Goal: Register for event/course

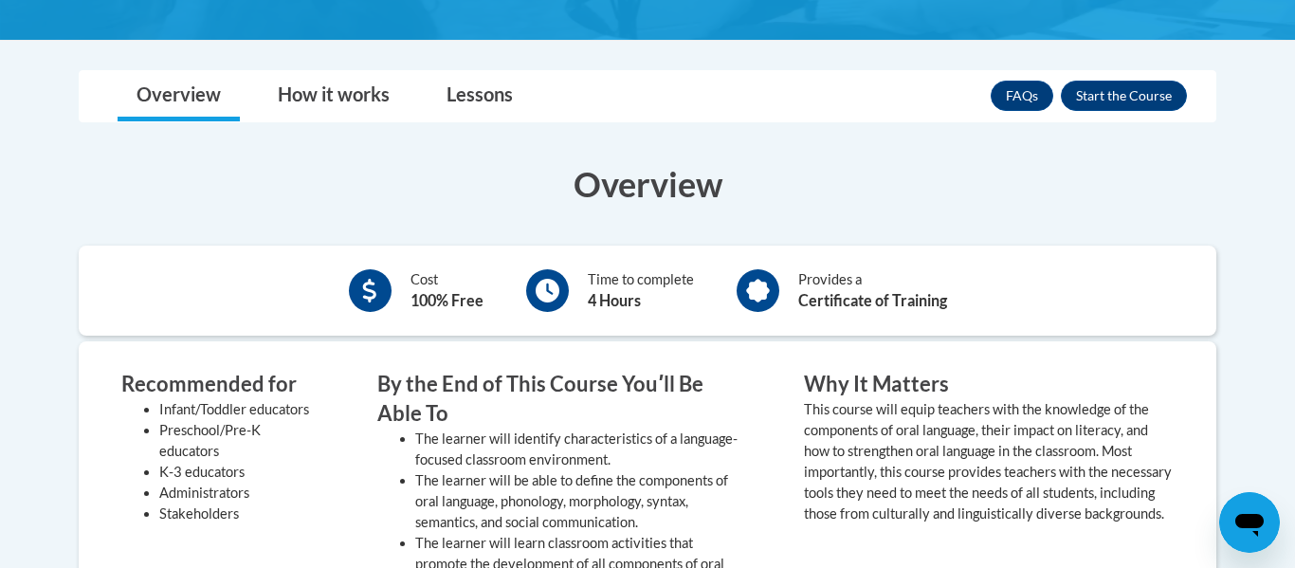
scroll to position [532, 0]
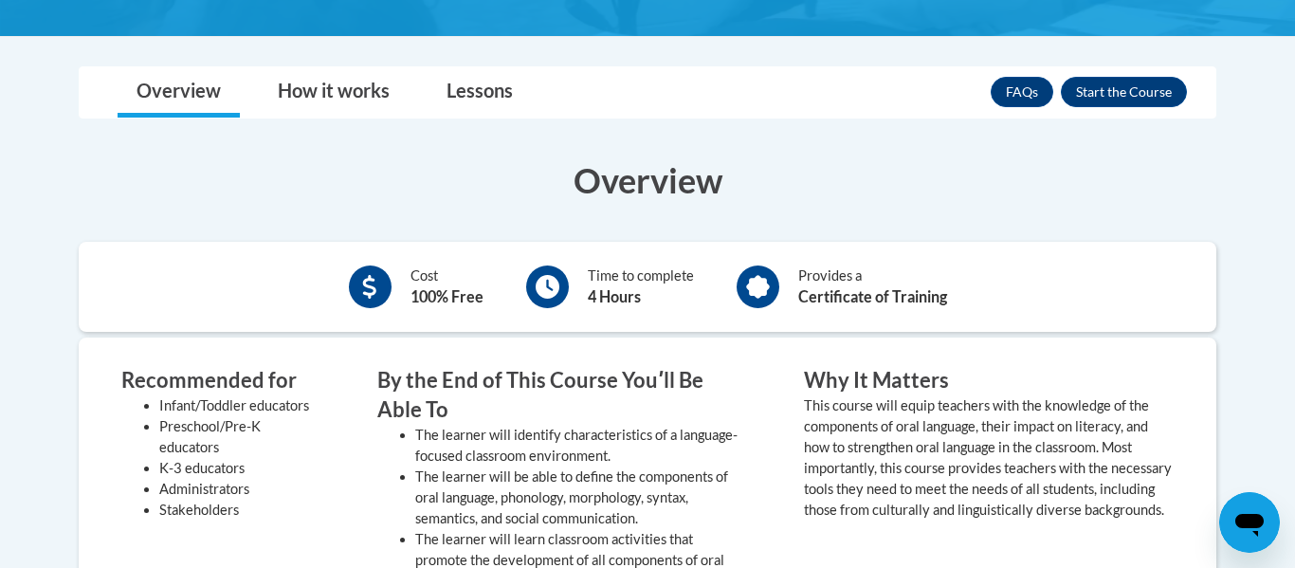
click at [1110, 97] on button "Enroll" at bounding box center [1123, 92] width 126 height 30
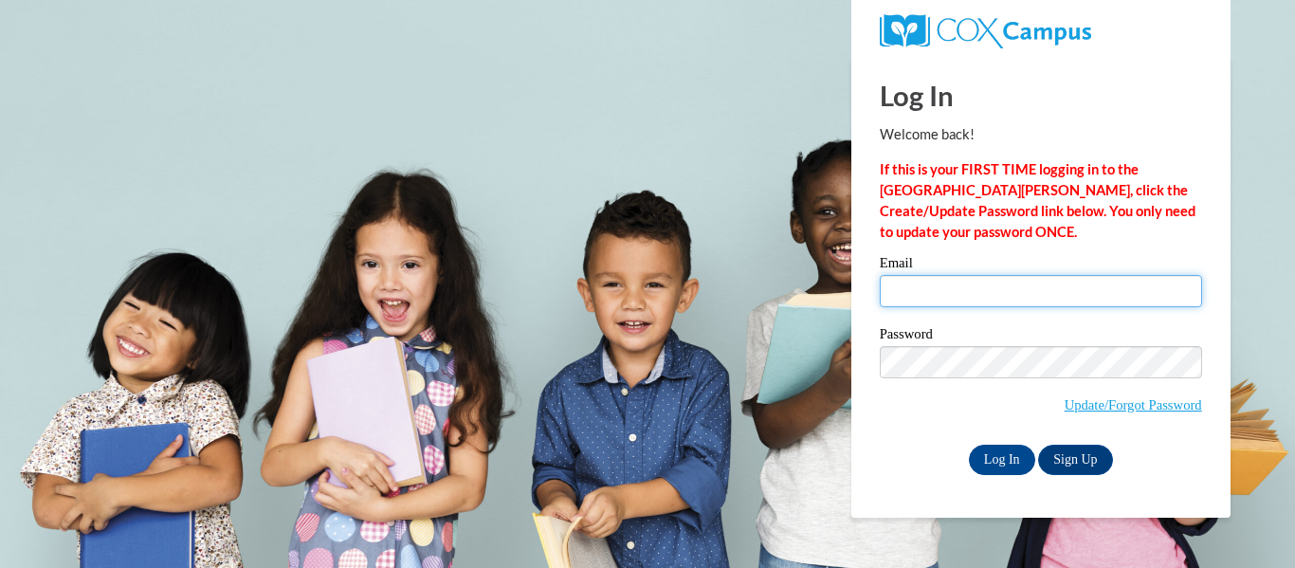
click at [975, 303] on input "Email" at bounding box center [1040, 291] width 322 height 32
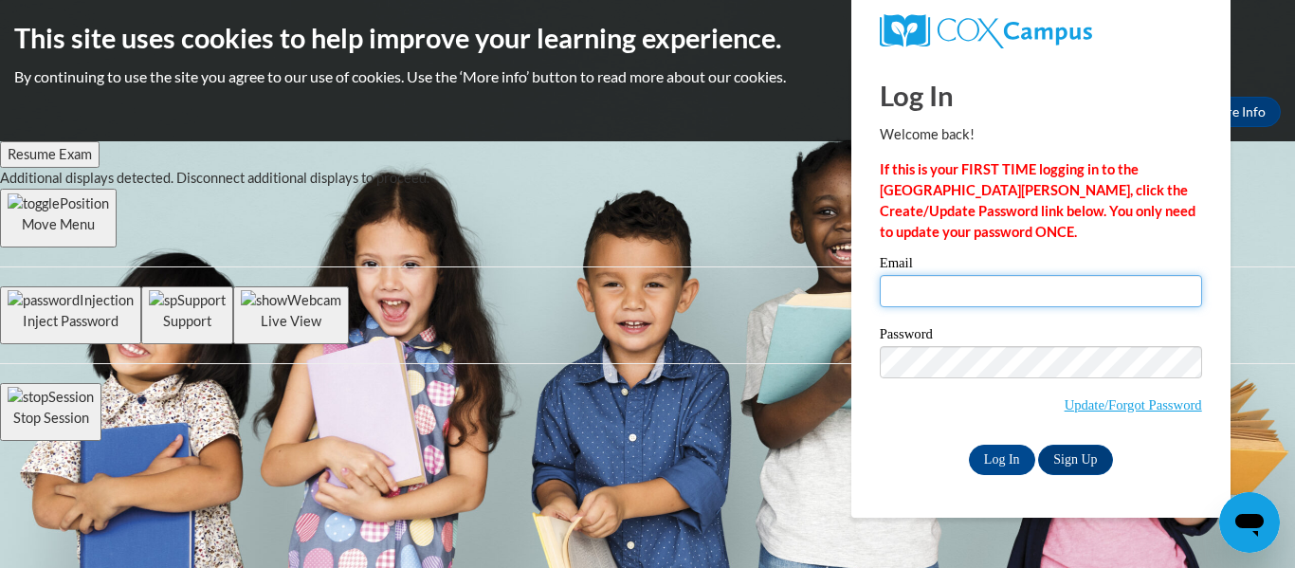
type input "pjone162@students.kennesaw.edu"
click at [1014, 330] on label "Password" at bounding box center [1040, 336] width 322 height 19
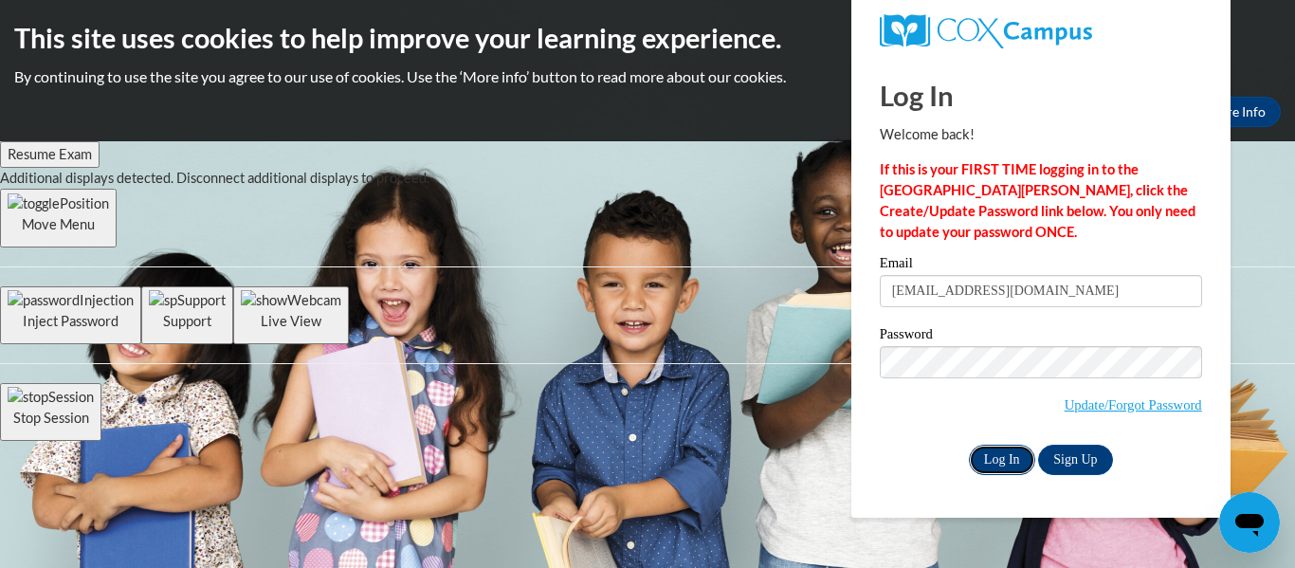
click at [1016, 460] on input "Log In" at bounding box center [1002, 459] width 66 height 30
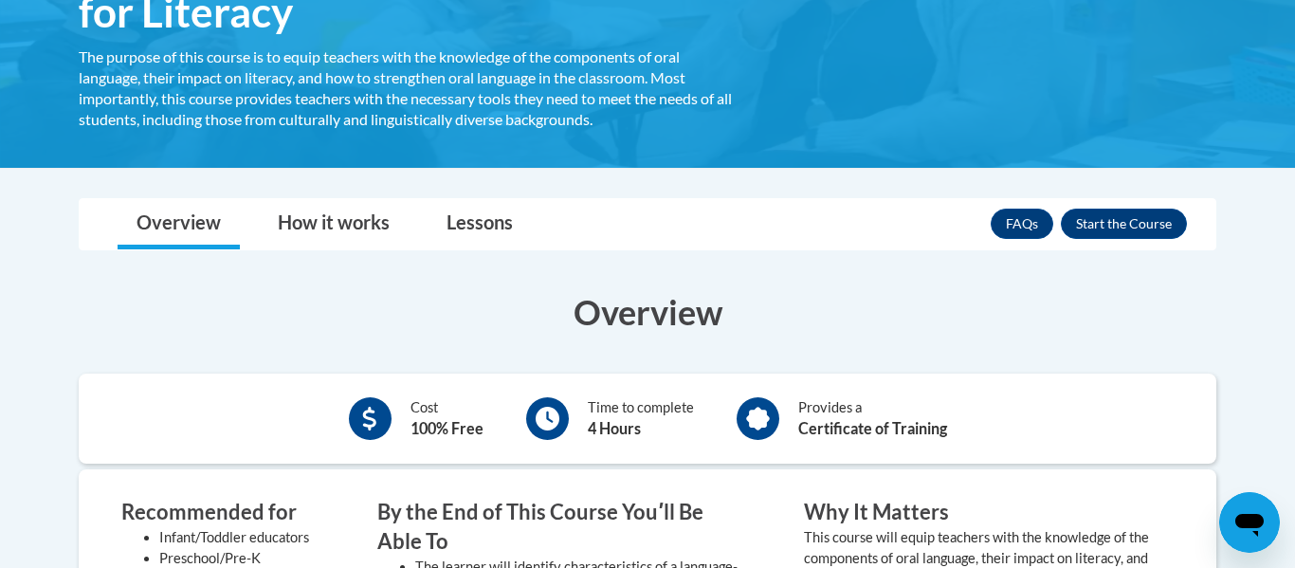
scroll to position [417, 0]
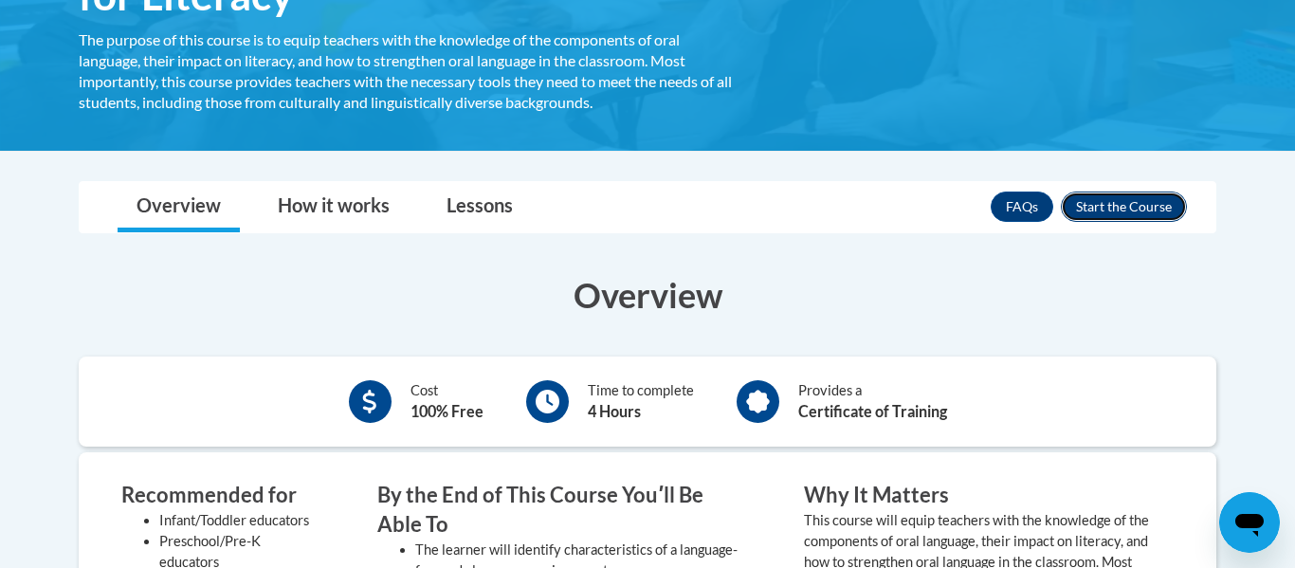
click at [1135, 204] on button "Enroll" at bounding box center [1123, 206] width 126 height 30
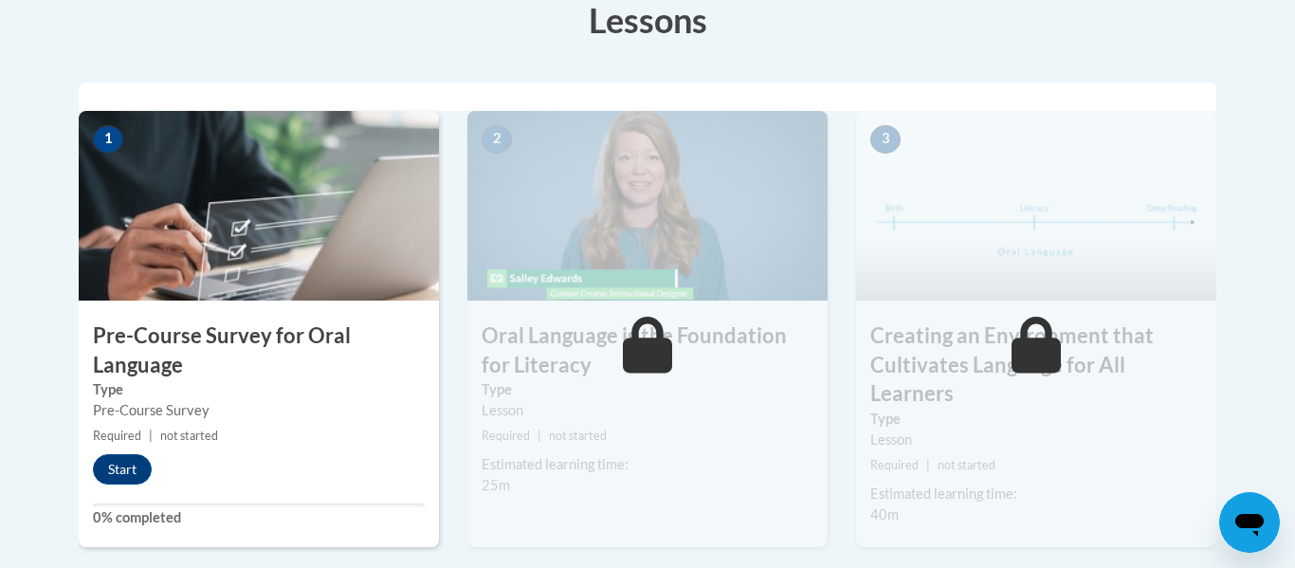
scroll to position [660, 0]
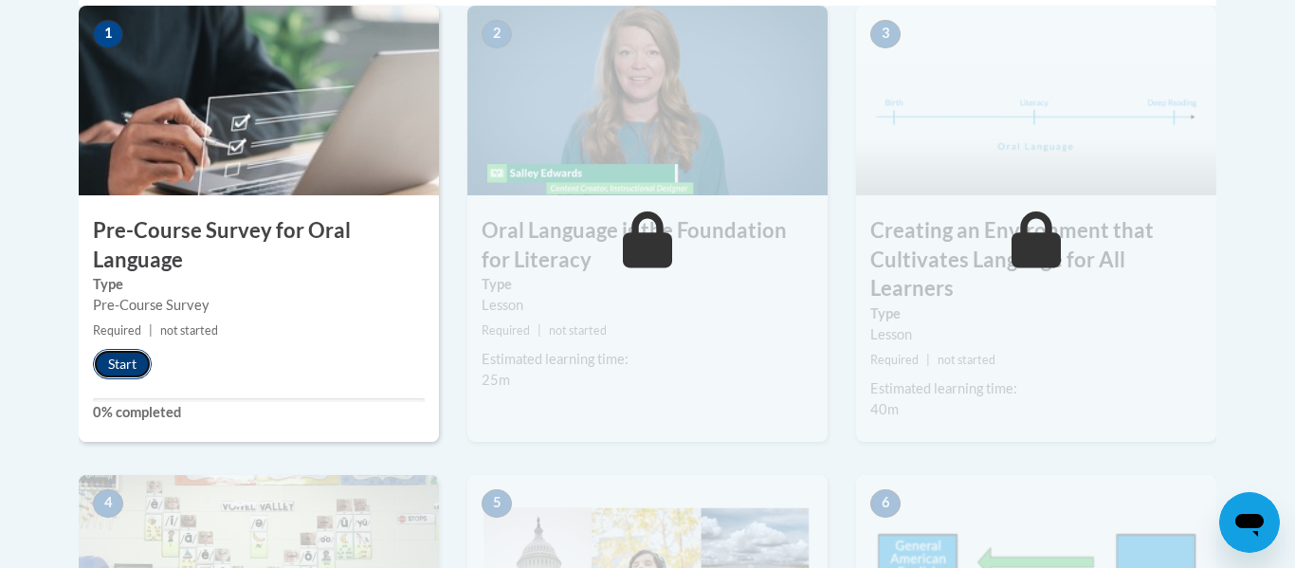
click at [128, 371] on button "Start" at bounding box center [122, 364] width 59 height 30
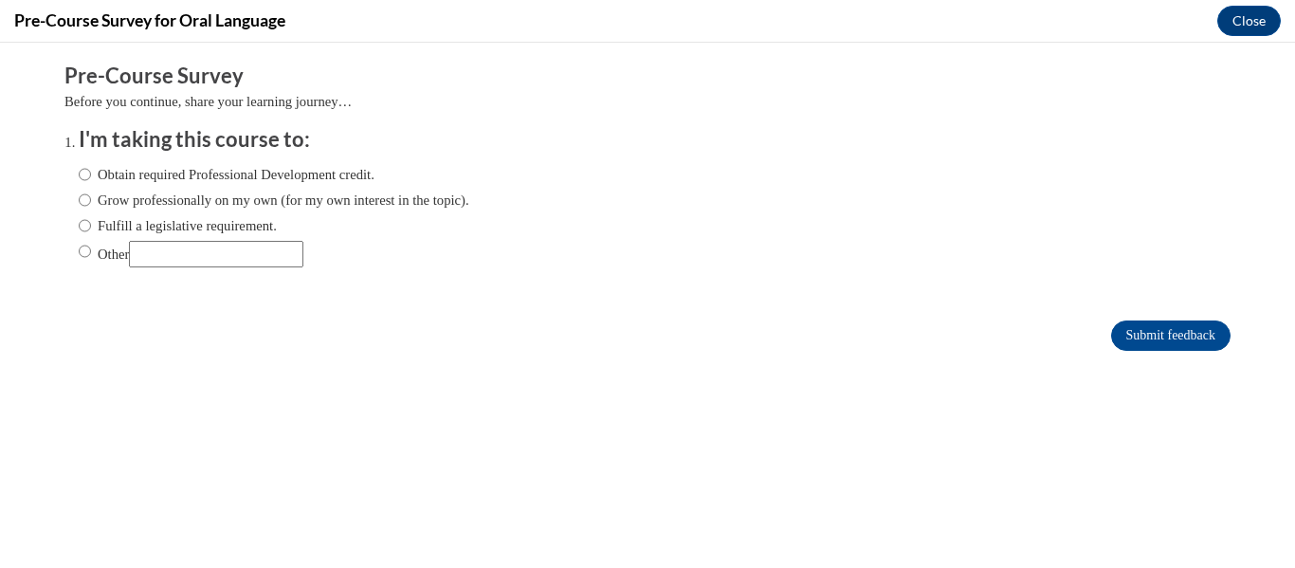
scroll to position [0, 0]
click at [190, 178] on label "Obtain required Professional Development credit." at bounding box center [227, 174] width 296 height 21
click at [91, 178] on input "Obtain required Professional Development credit." at bounding box center [85, 174] width 12 height 21
radio input "true"
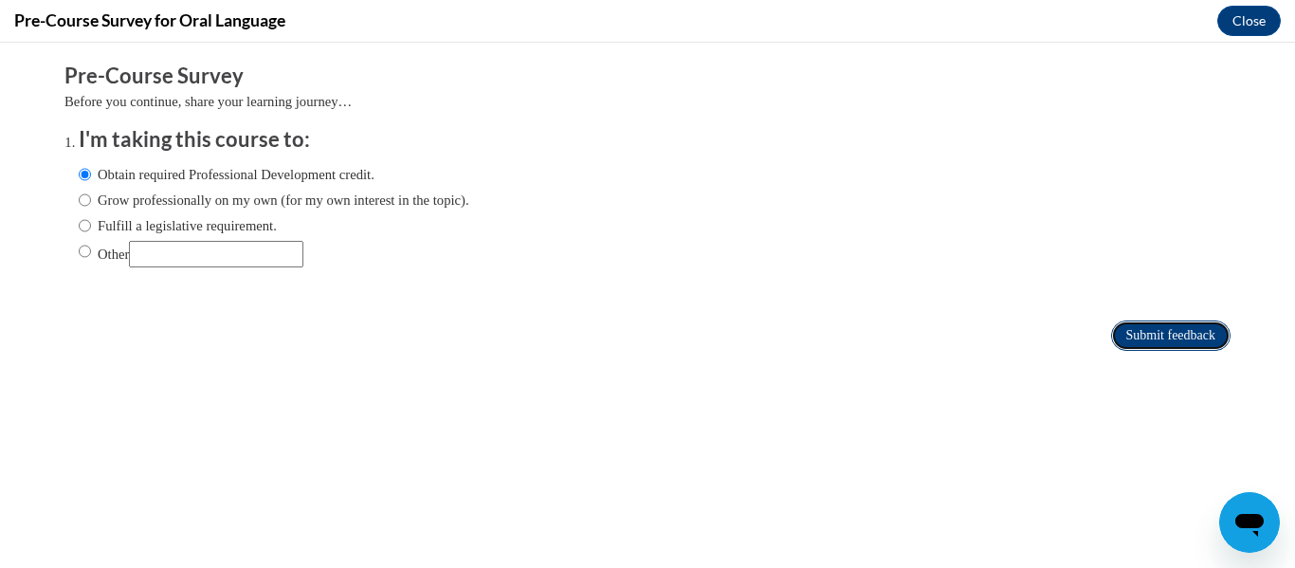
click at [1183, 343] on input "Submit feedback" at bounding box center [1170, 335] width 119 height 30
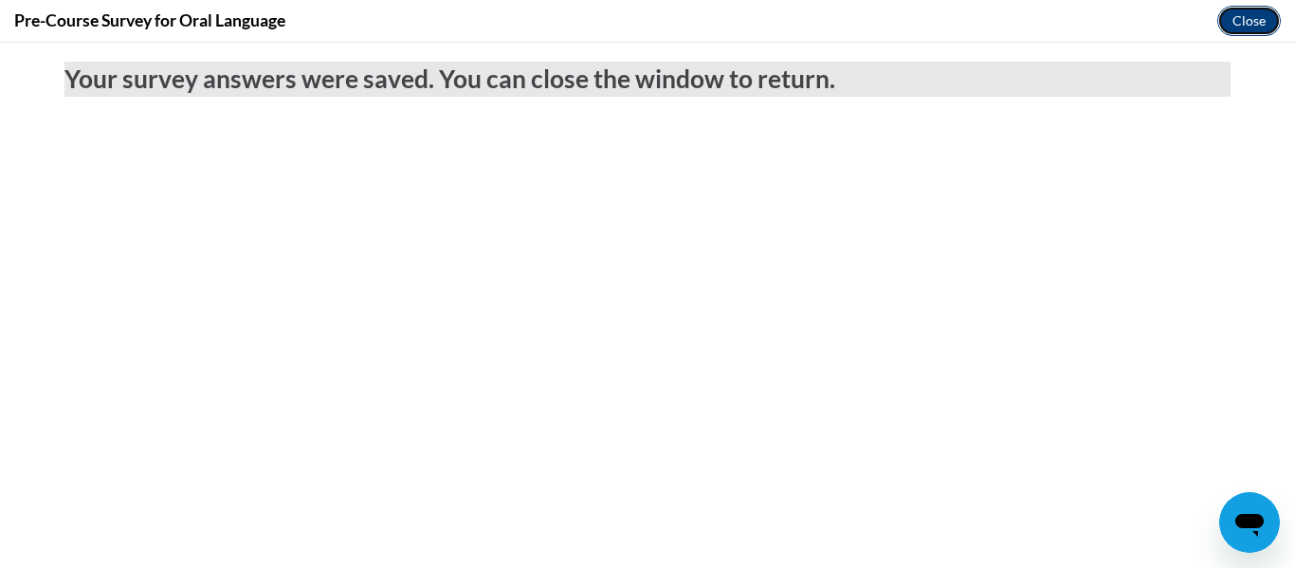
click at [1228, 30] on button "Close" at bounding box center [1248, 21] width 63 height 30
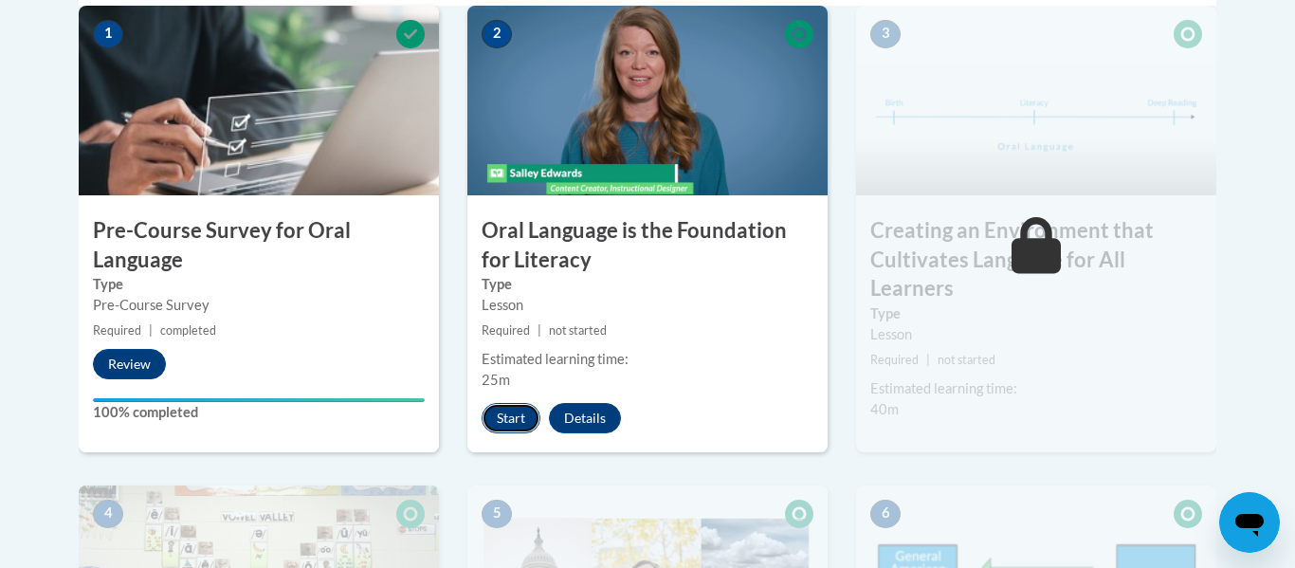
click at [506, 408] on button "Start" at bounding box center [510, 418] width 59 height 30
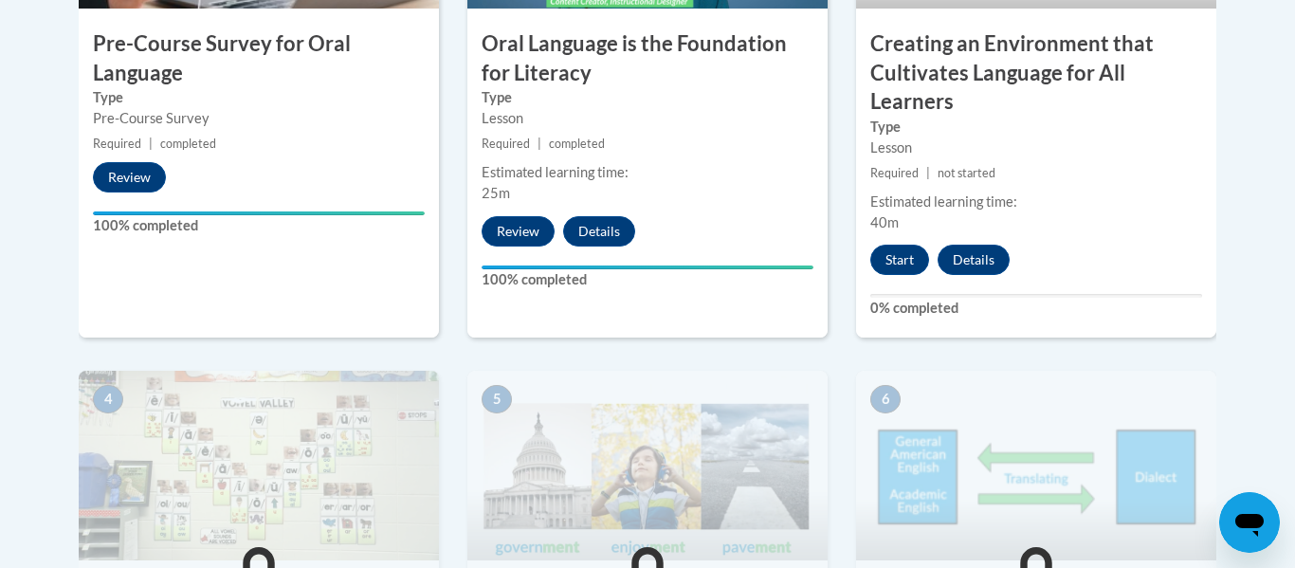
scroll to position [851, 0]
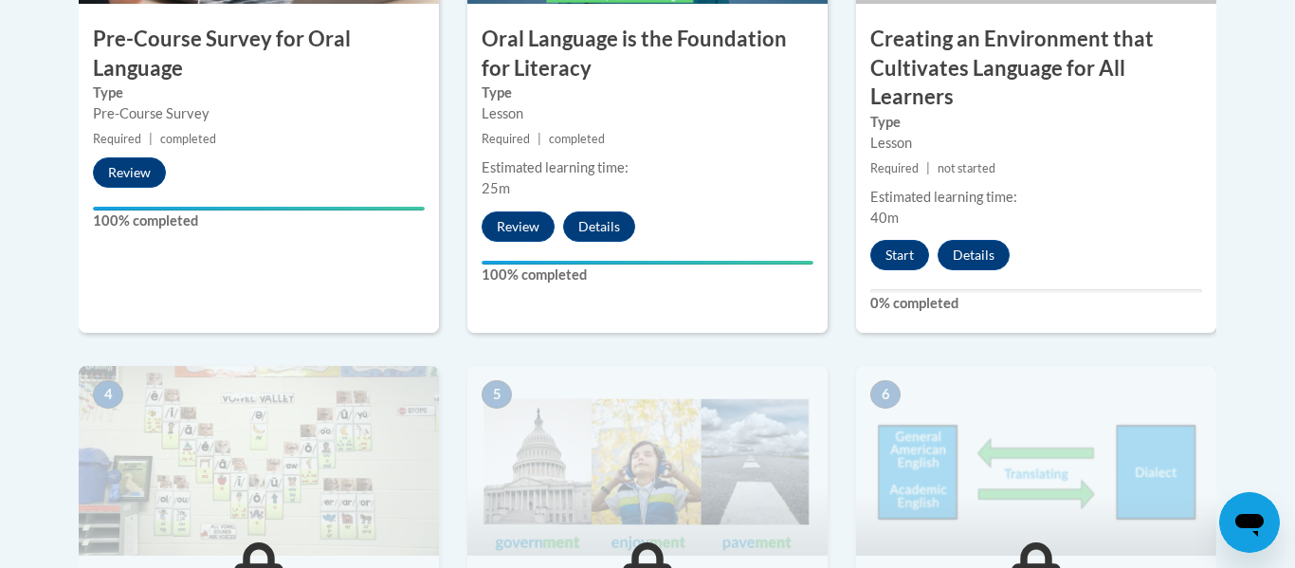
click at [908, 247] on button "Start" at bounding box center [899, 255] width 59 height 30
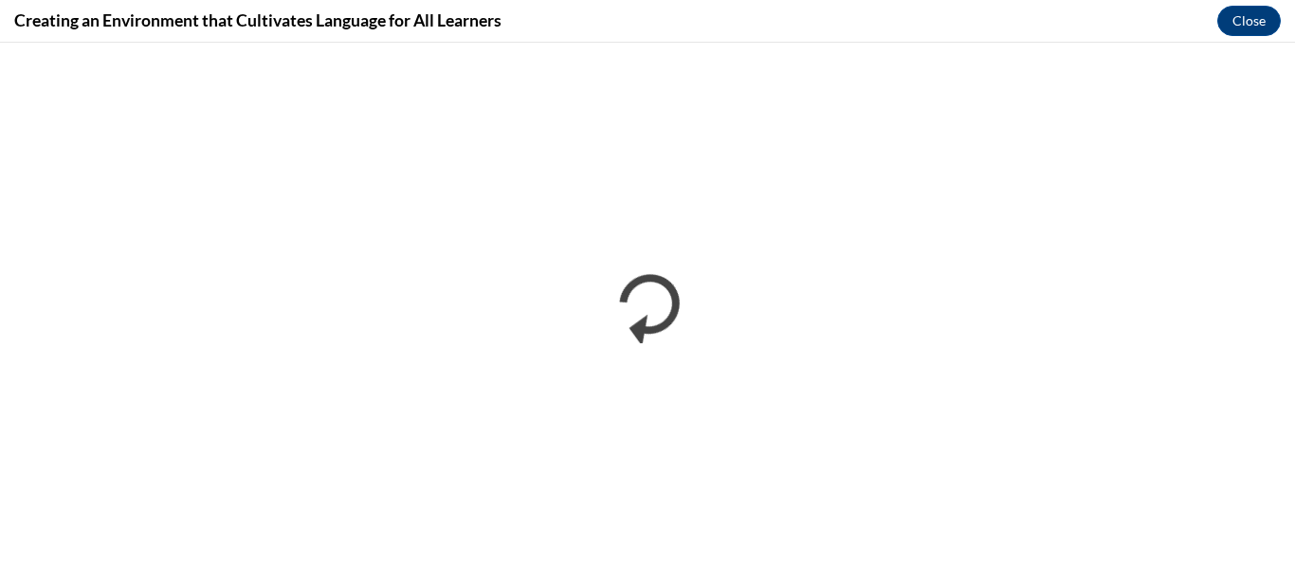
scroll to position [0, 0]
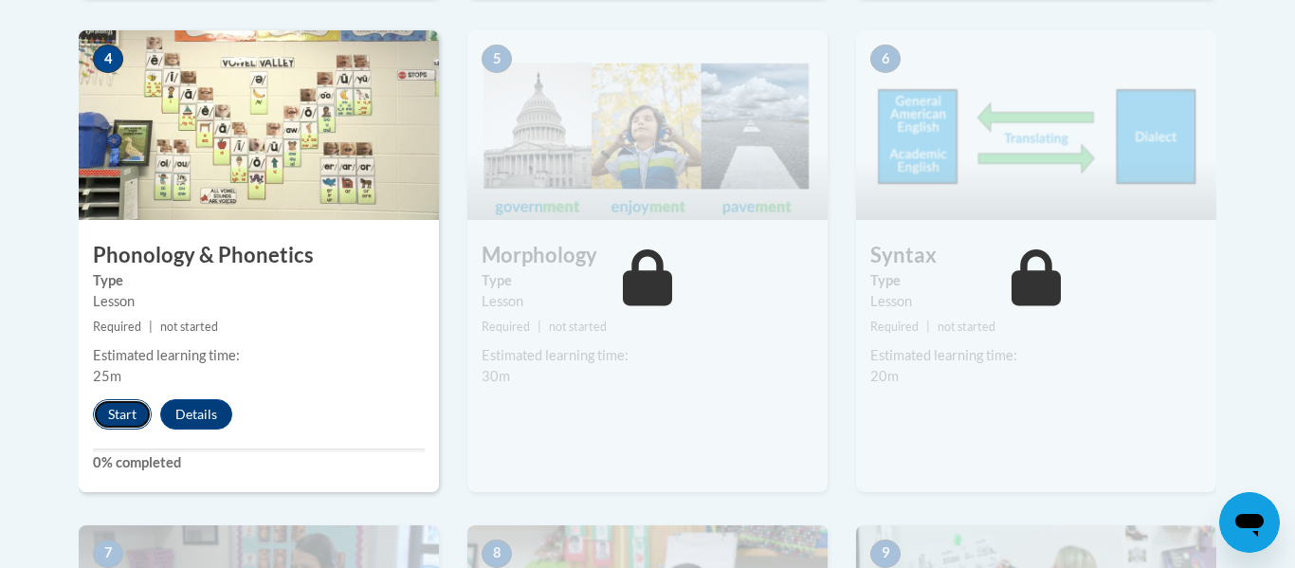
click at [112, 405] on button "Start" at bounding box center [122, 414] width 59 height 30
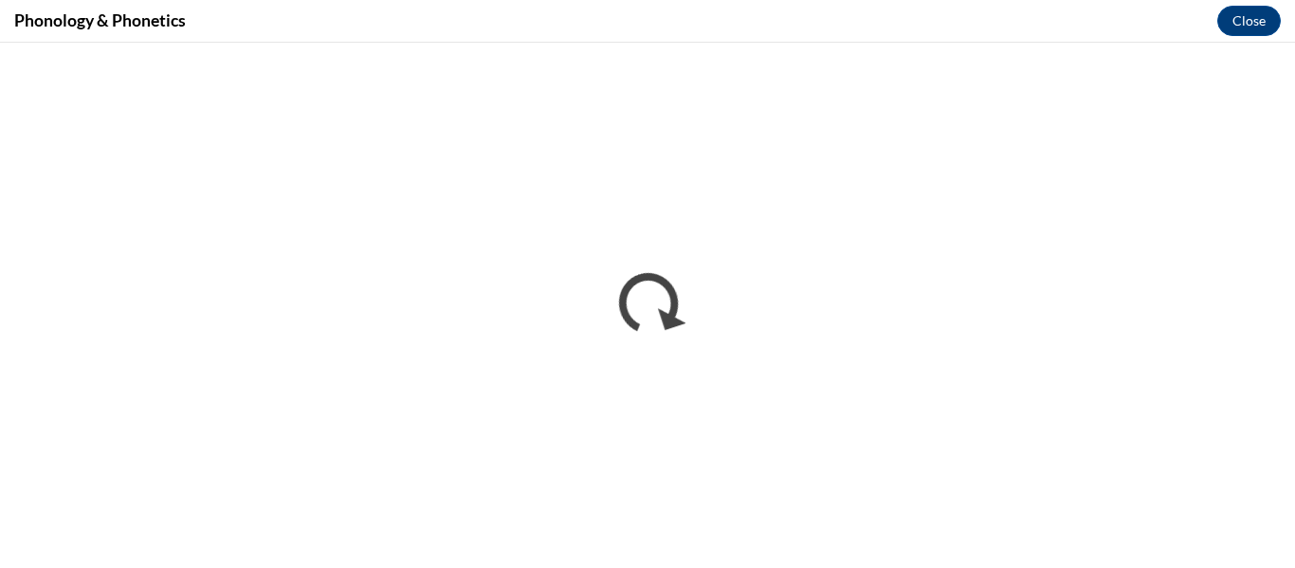
scroll to position [0, 0]
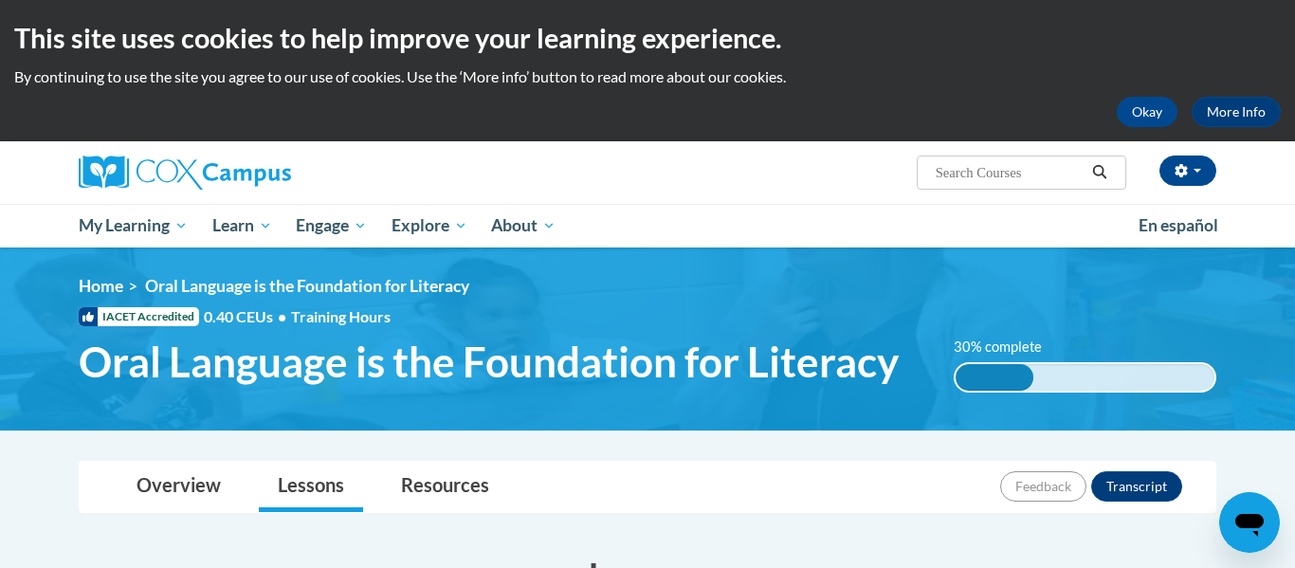
scroll to position [670, 0]
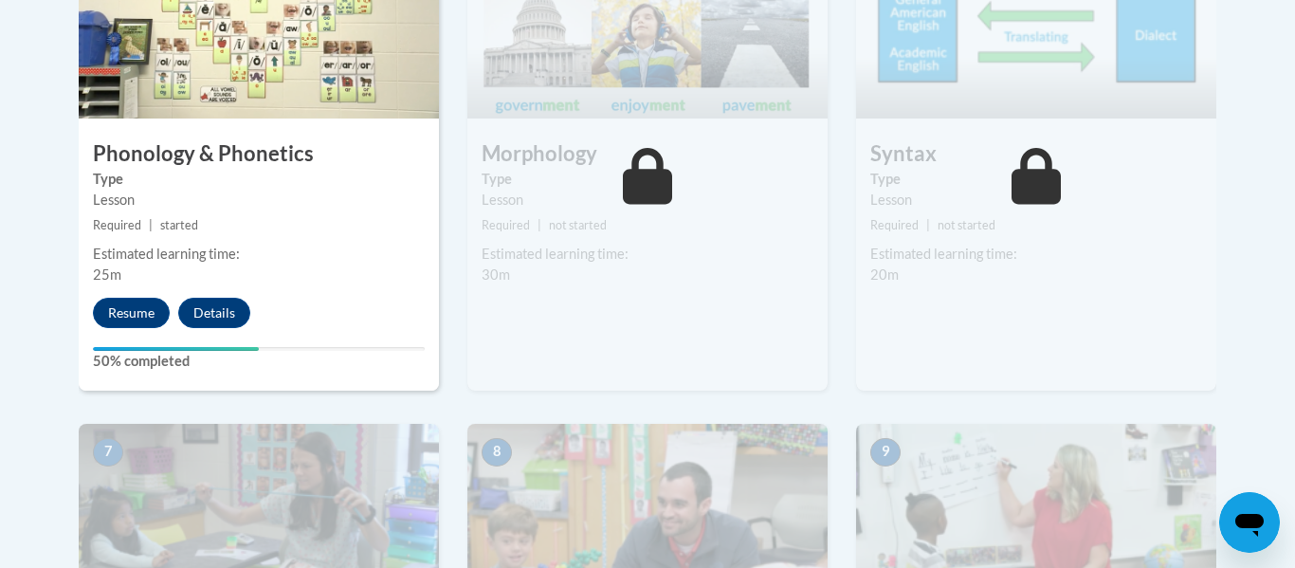
drag, startPoint x: 0, startPoint y: 0, endPoint x: 1294, endPoint y: 281, distance: 1323.9
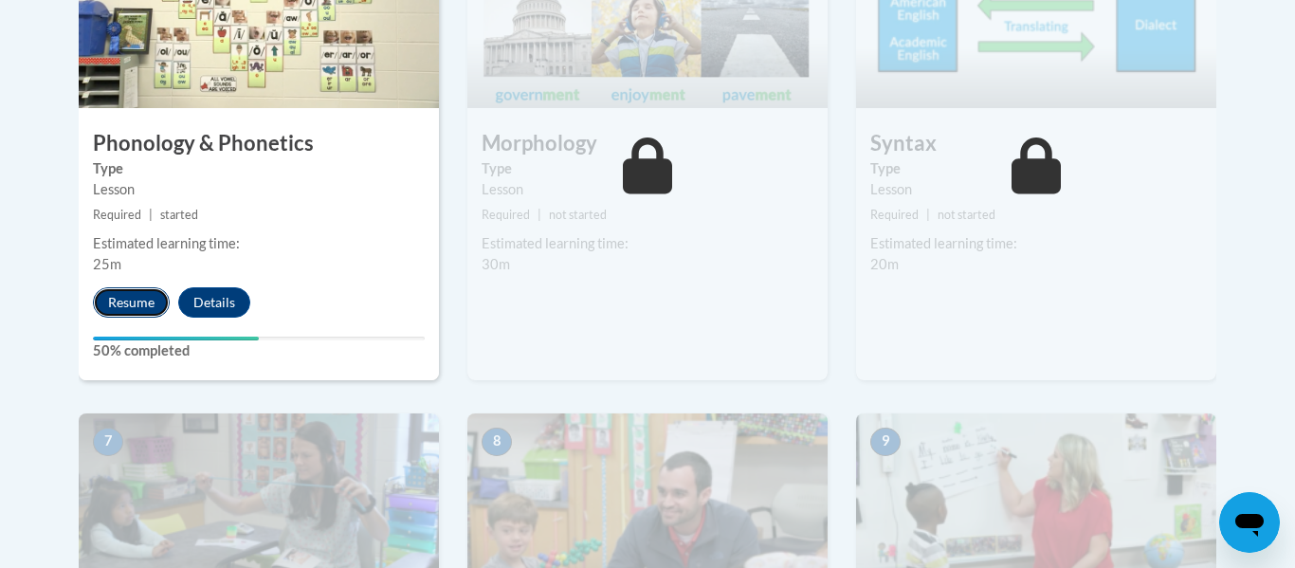
click at [154, 317] on button "Resume" at bounding box center [131, 302] width 77 height 30
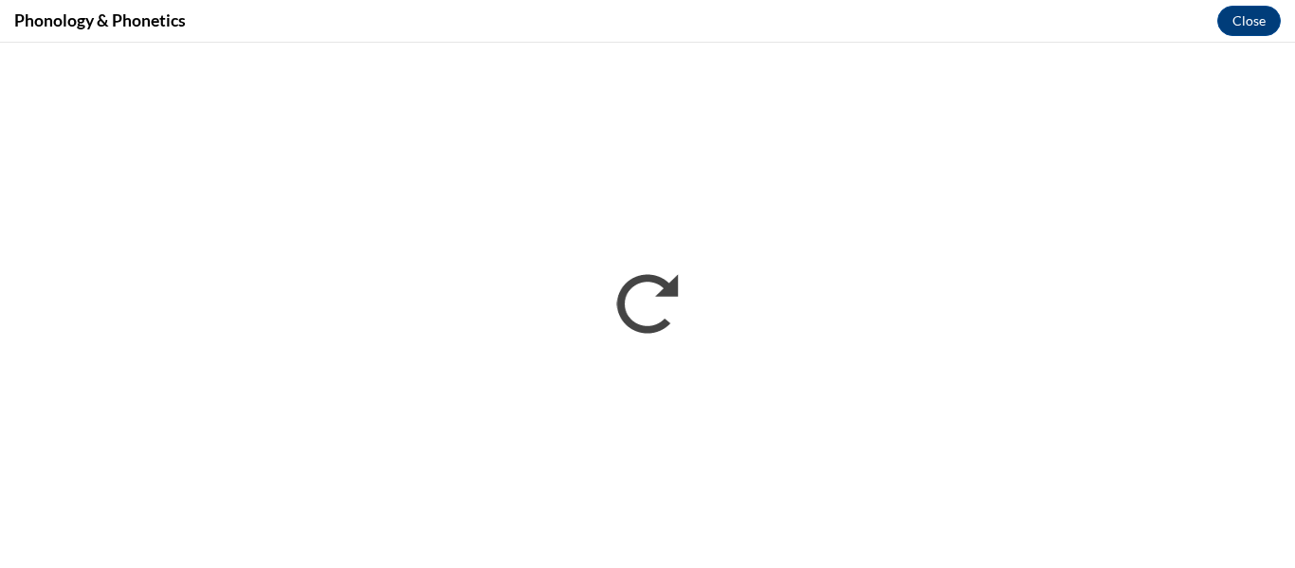
scroll to position [0, 0]
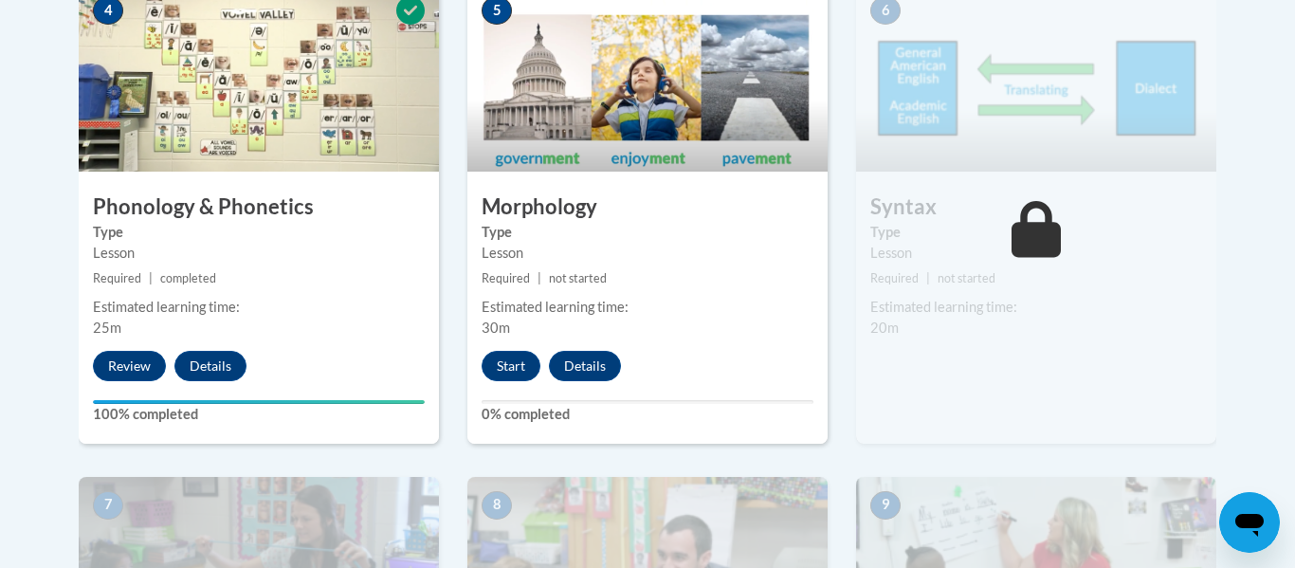
scroll to position [1270, 0]
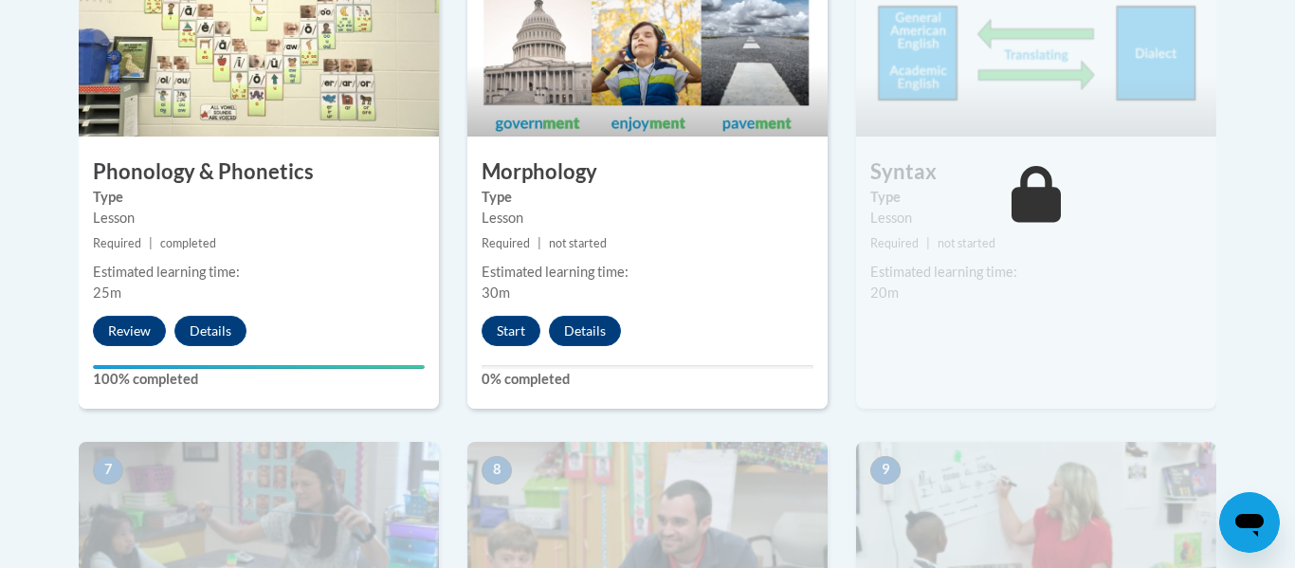
drag, startPoint x: 1294, startPoint y: 77, endPoint x: 1294, endPoint y: 315, distance: 237.9
click at [516, 336] on button "Start" at bounding box center [510, 331] width 59 height 30
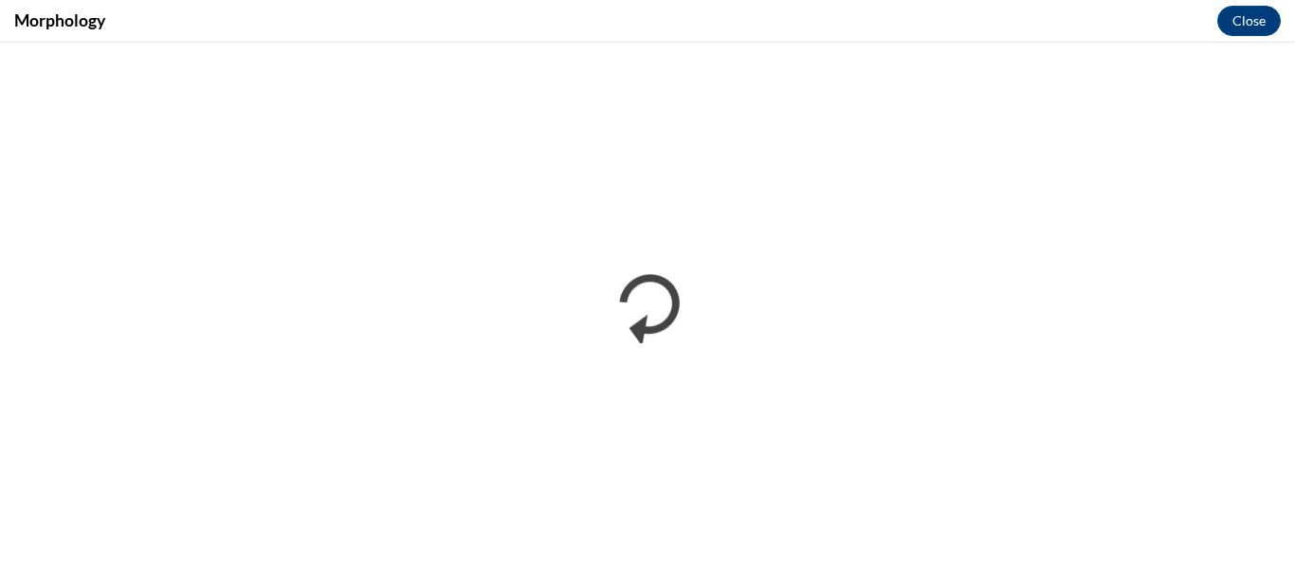
scroll to position [0, 0]
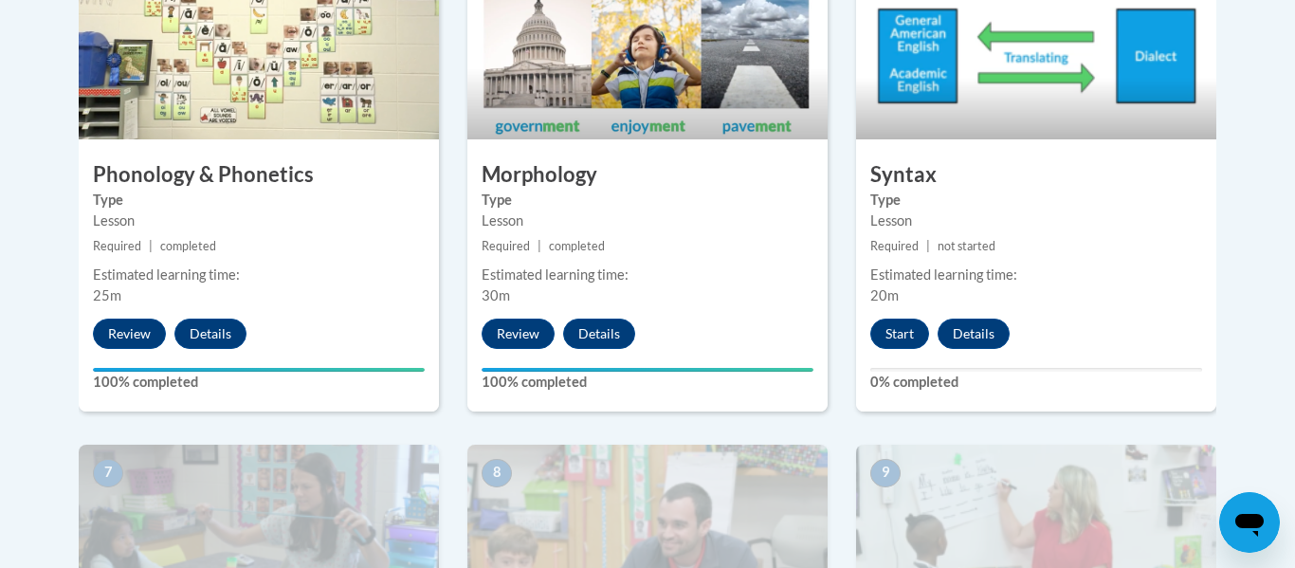
scroll to position [1277, 0]
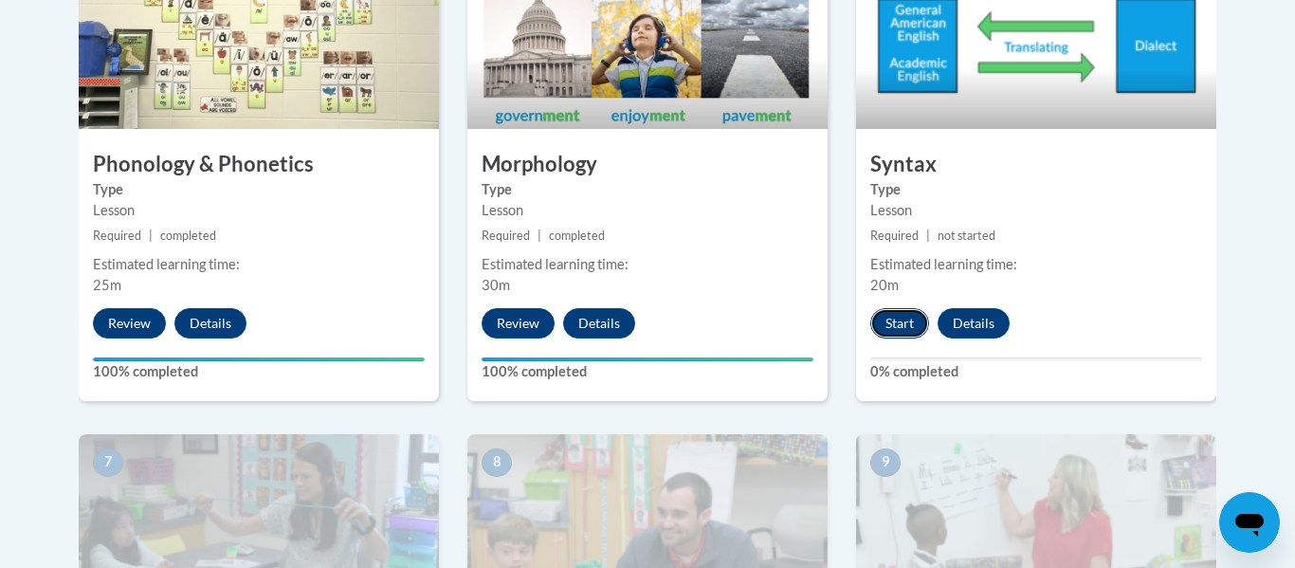
click at [876, 323] on button "Start" at bounding box center [899, 323] width 59 height 30
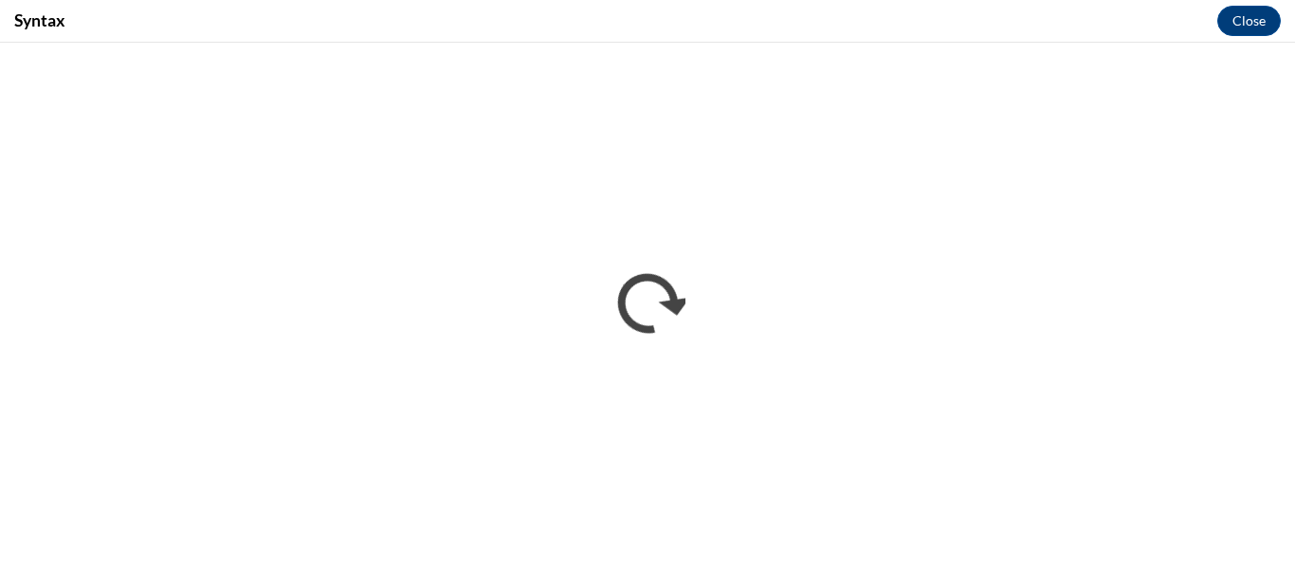
scroll to position [0, 0]
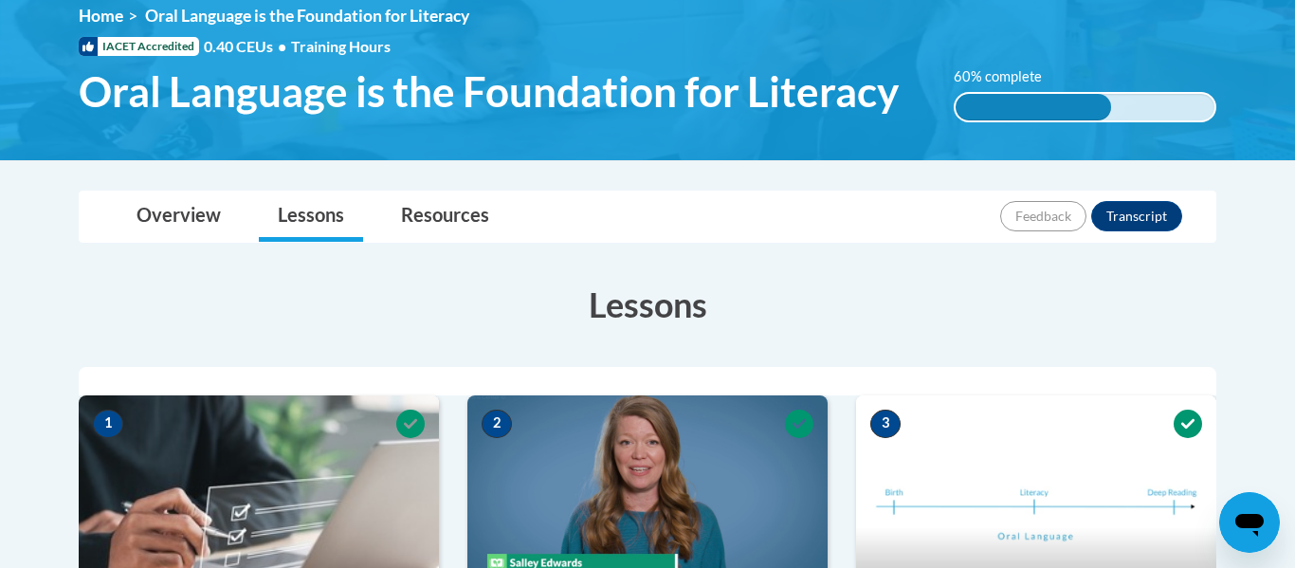
scroll to position [317, 0]
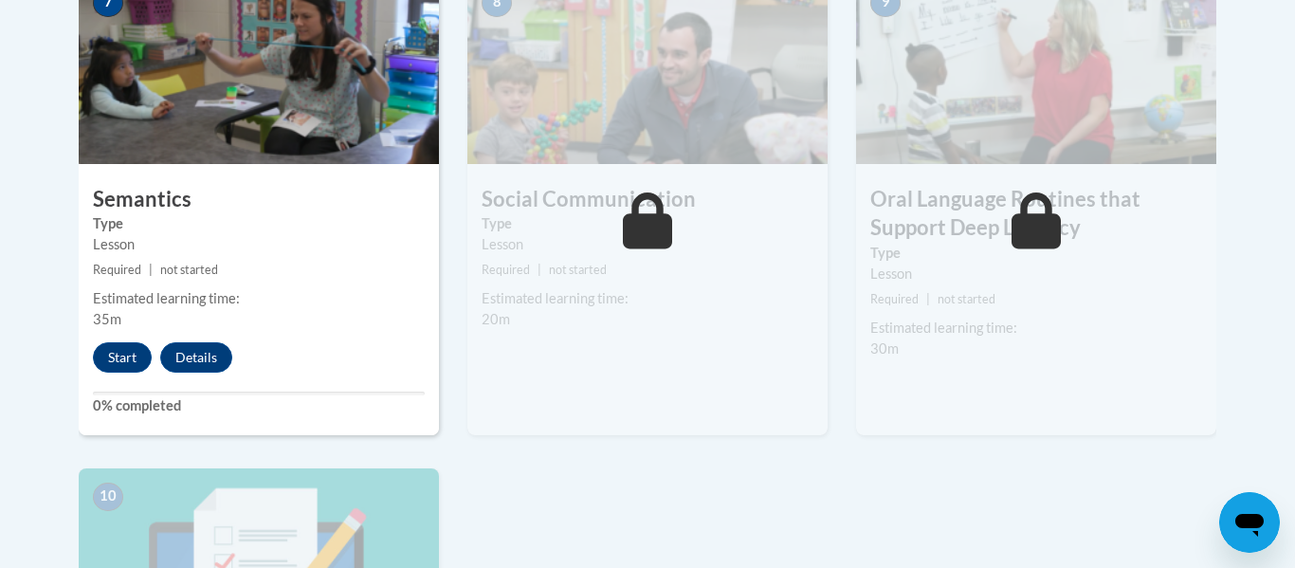
drag, startPoint x: 0, startPoint y: 0, endPoint x: 1294, endPoint y: 392, distance: 1351.8
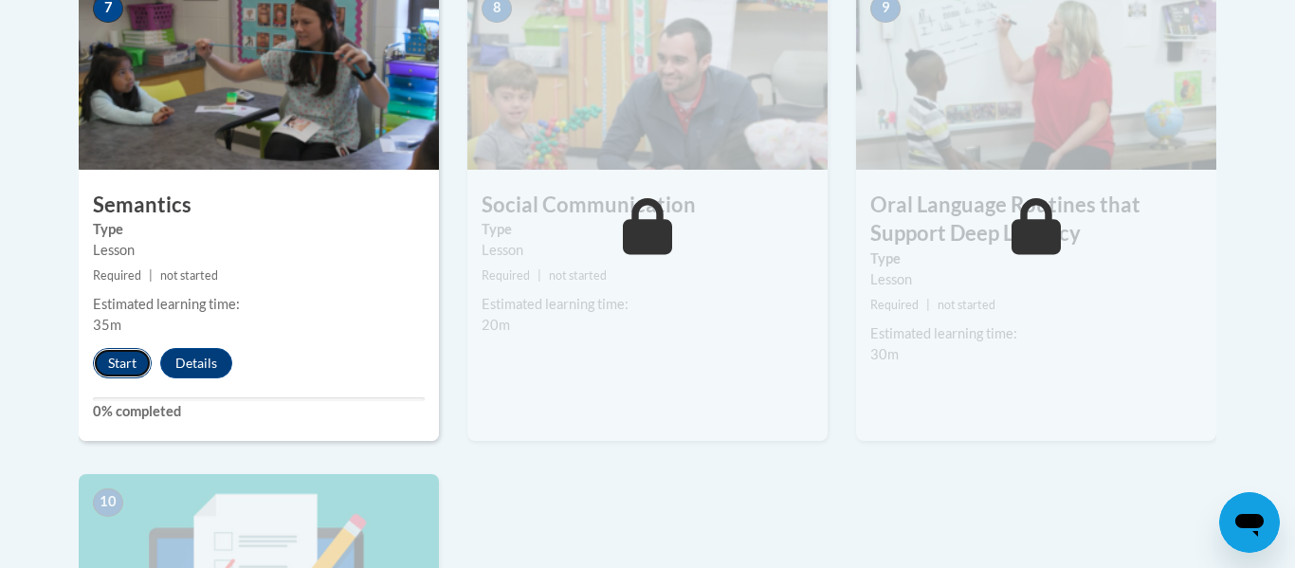
click at [98, 360] on button "Start" at bounding box center [122, 363] width 59 height 30
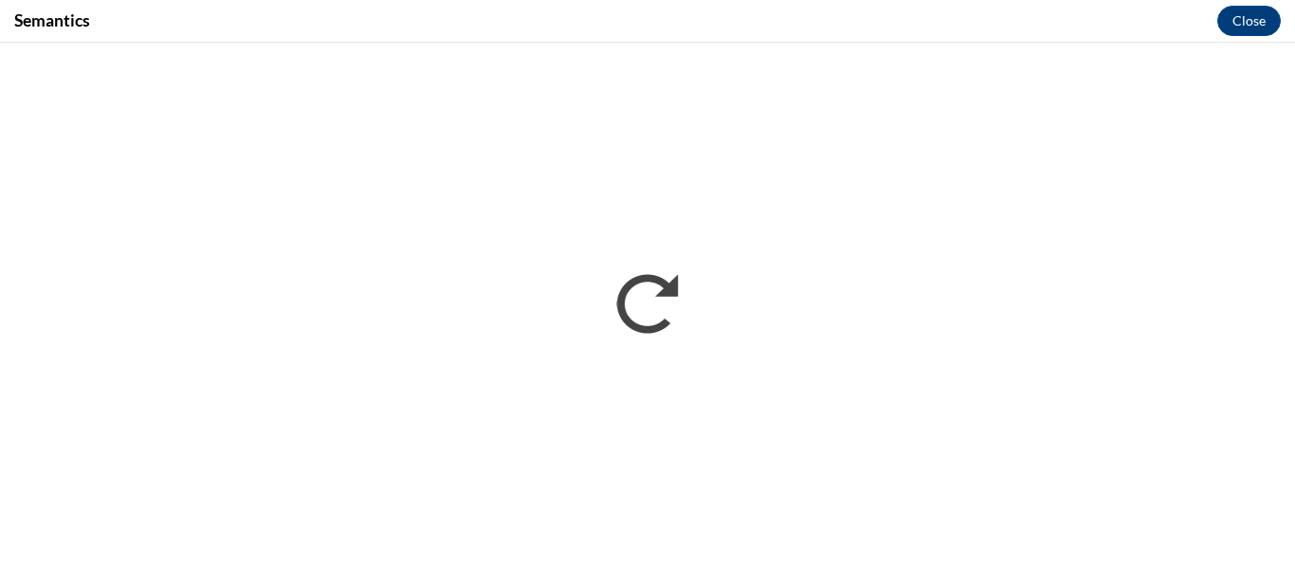
scroll to position [0, 0]
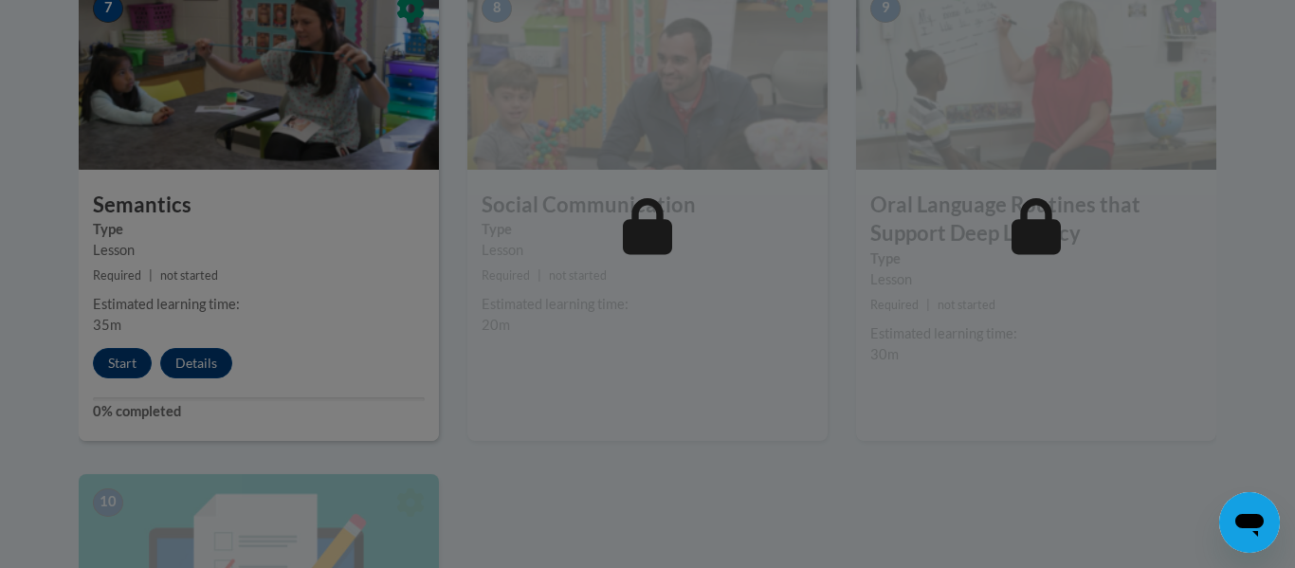
click at [572, 490] on div at bounding box center [647, 284] width 1295 height 568
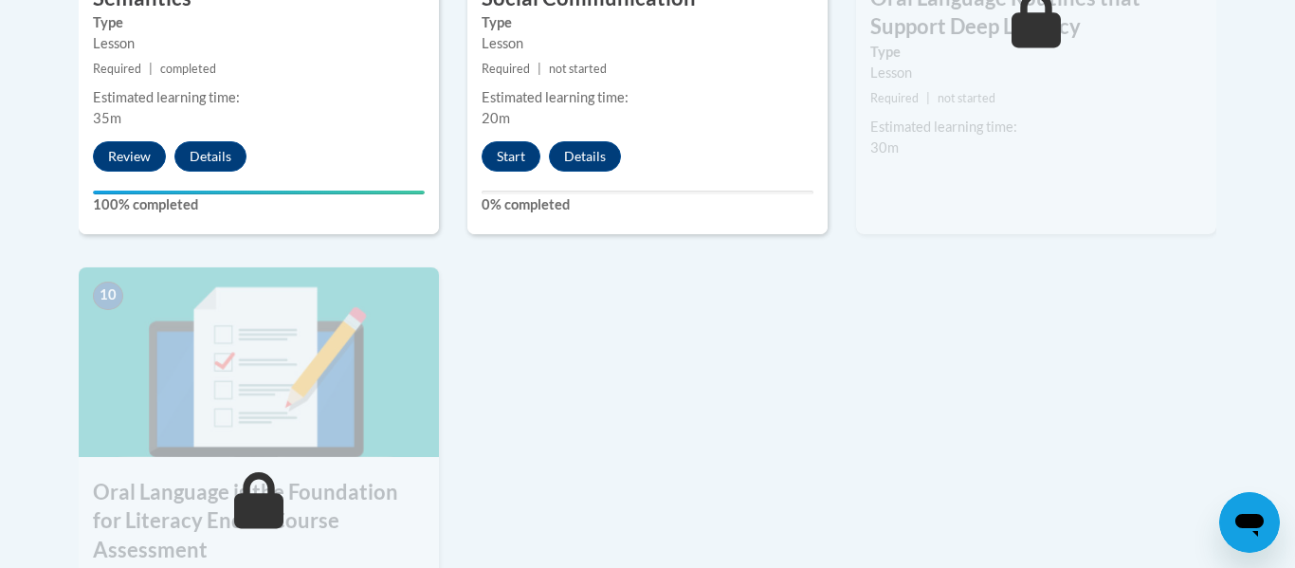
scroll to position [1953, 0]
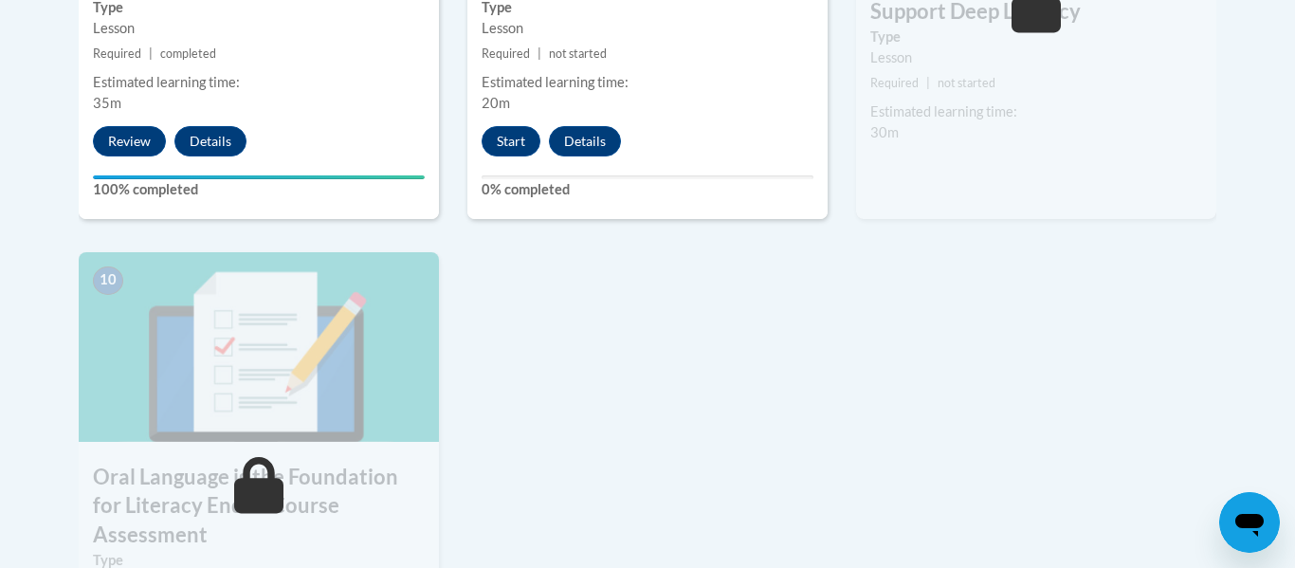
click at [511, 149] on button "Start" at bounding box center [510, 141] width 59 height 30
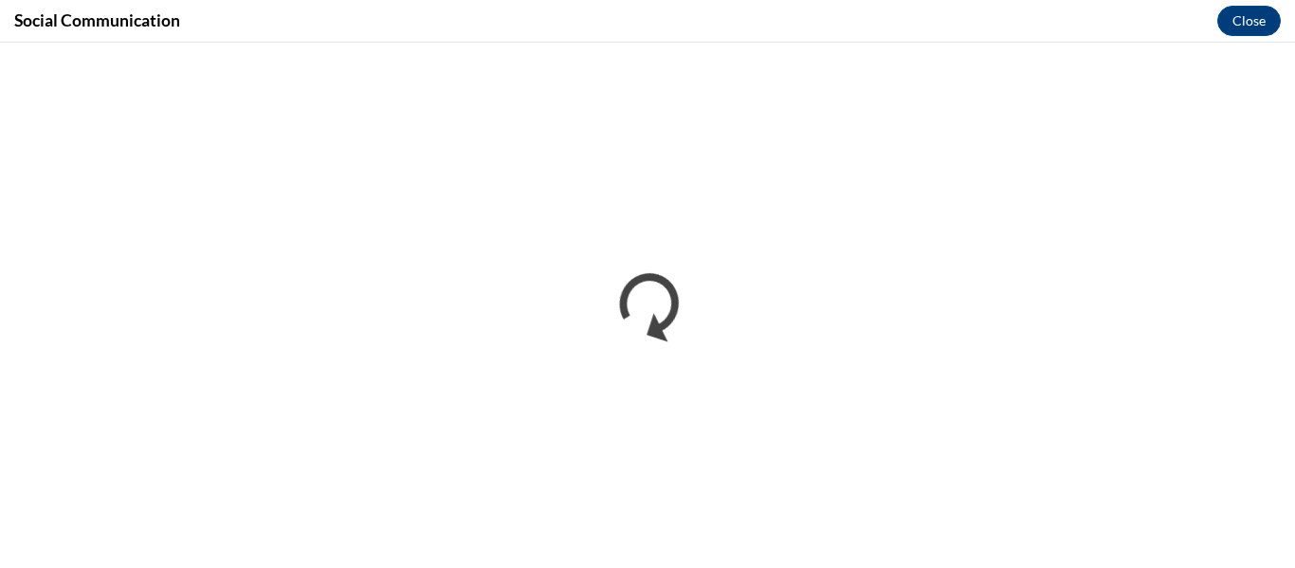
scroll to position [0, 0]
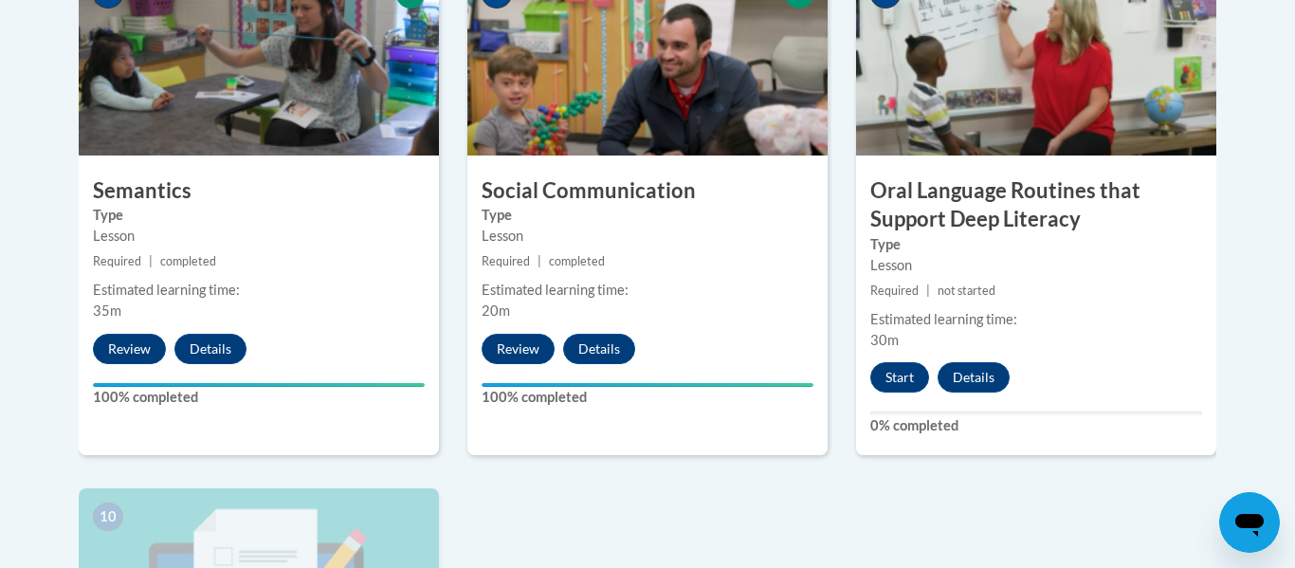
scroll to position [1792, 0]
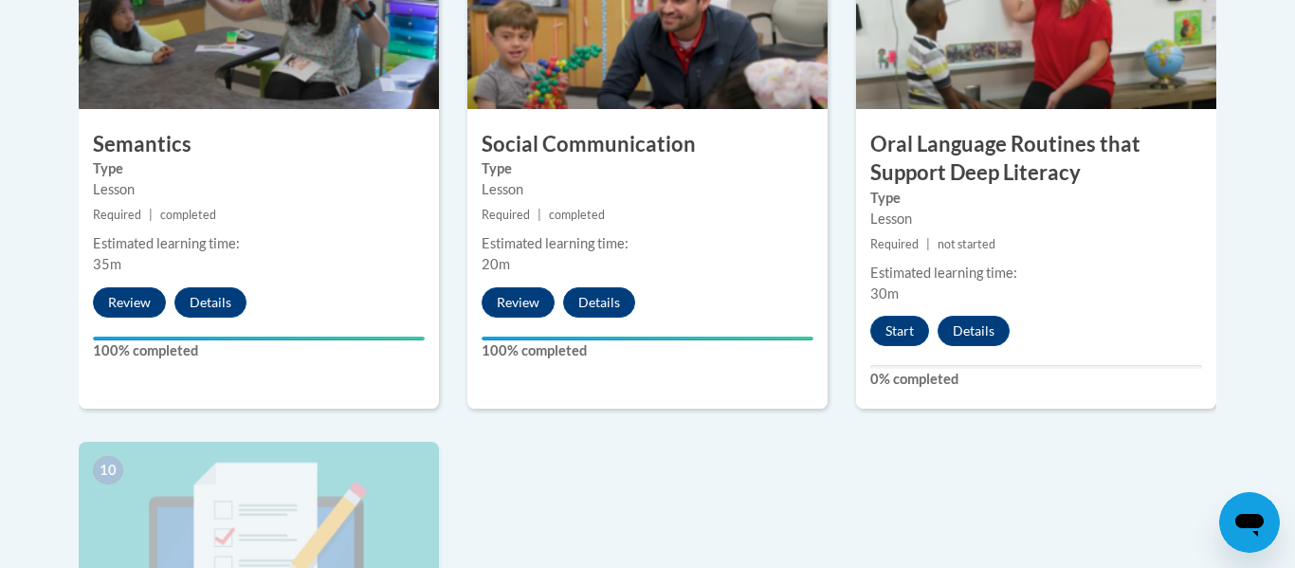
click at [903, 333] on button "Start" at bounding box center [899, 331] width 59 height 30
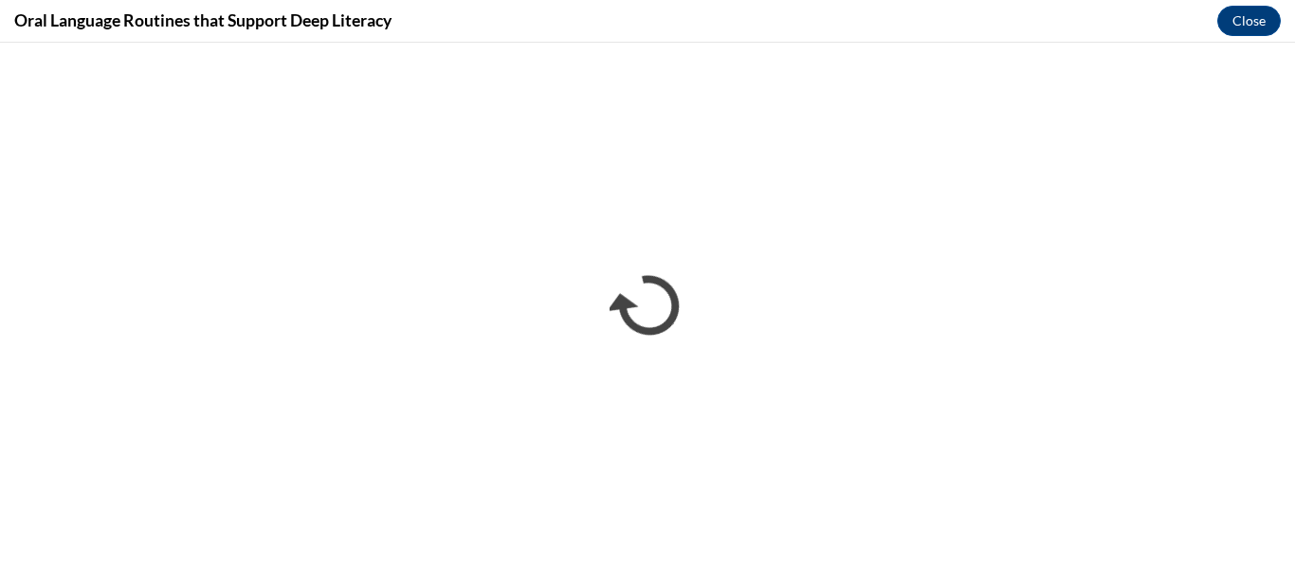
scroll to position [0, 0]
